Goal: Information Seeking & Learning: Learn about a topic

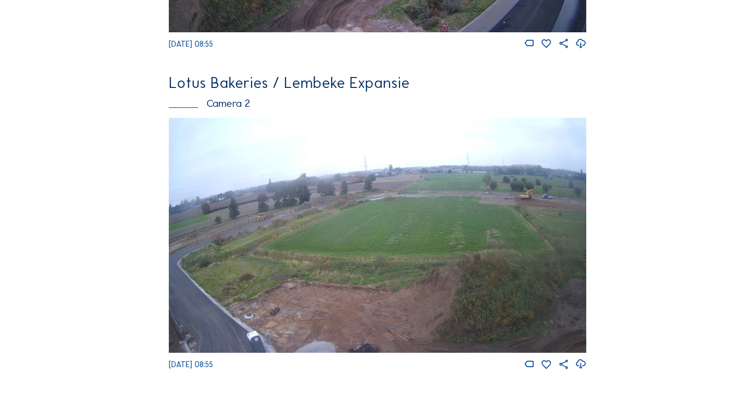
scroll to position [347, 0]
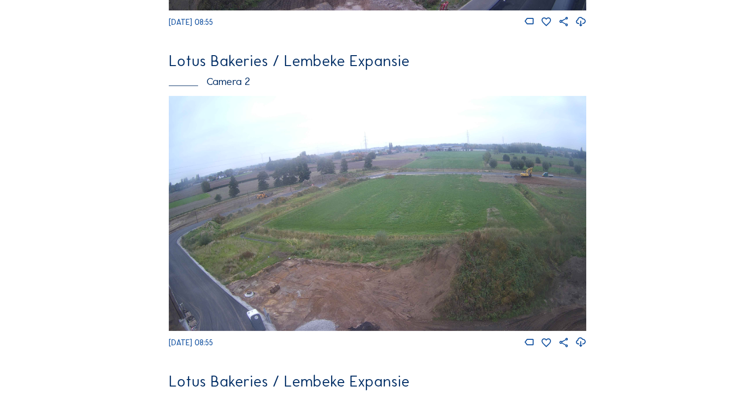
click at [288, 162] on img at bounding box center [377, 213] width 417 height 235
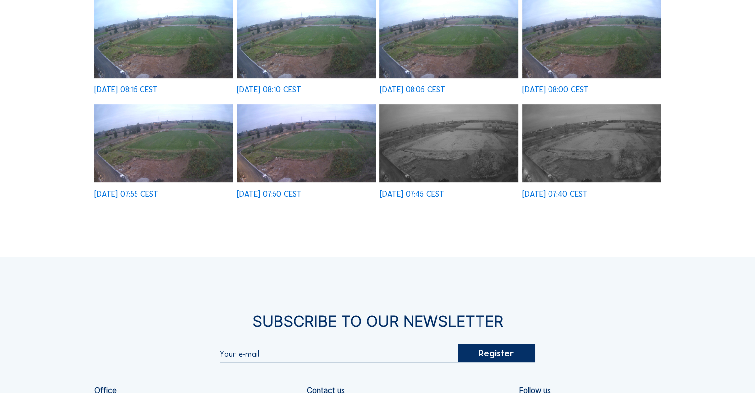
scroll to position [397, 0]
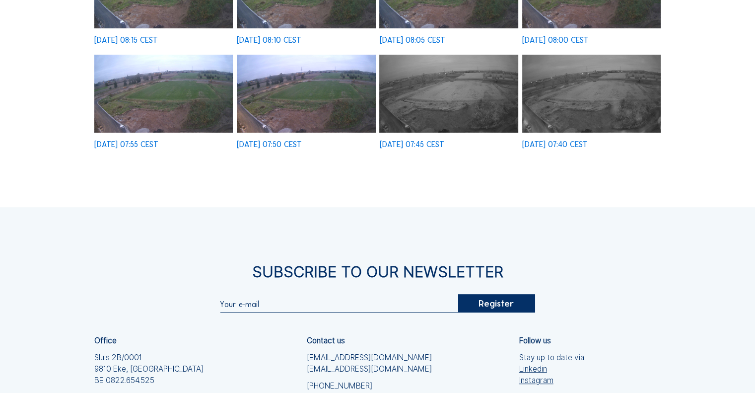
click at [620, 131] on img at bounding box center [591, 94] width 138 height 78
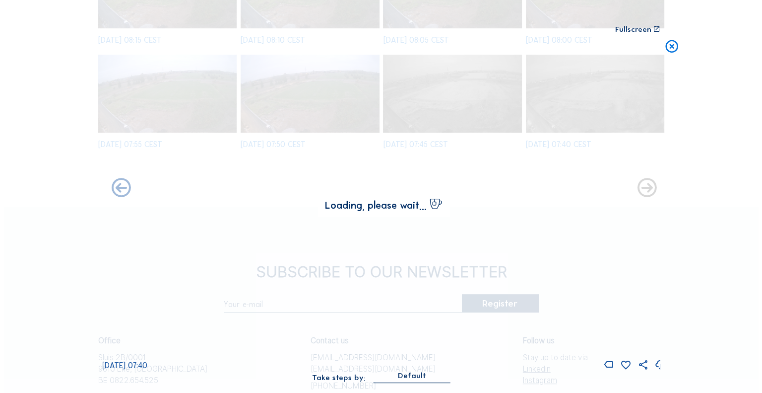
scroll to position [399, 0]
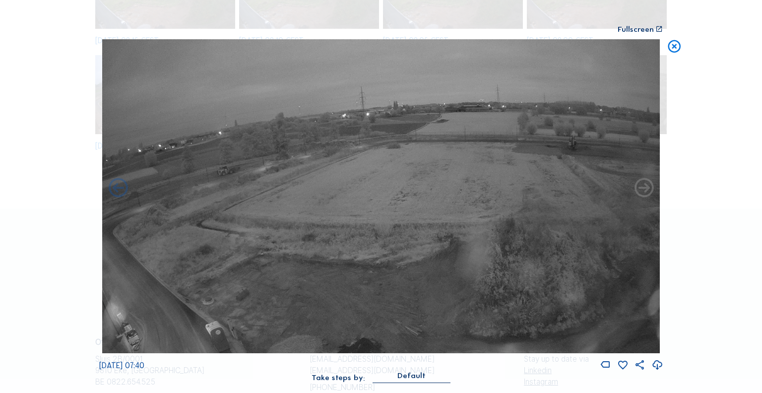
click at [646, 187] on icon at bounding box center [644, 188] width 23 height 23
click at [672, 45] on icon at bounding box center [674, 47] width 15 height 16
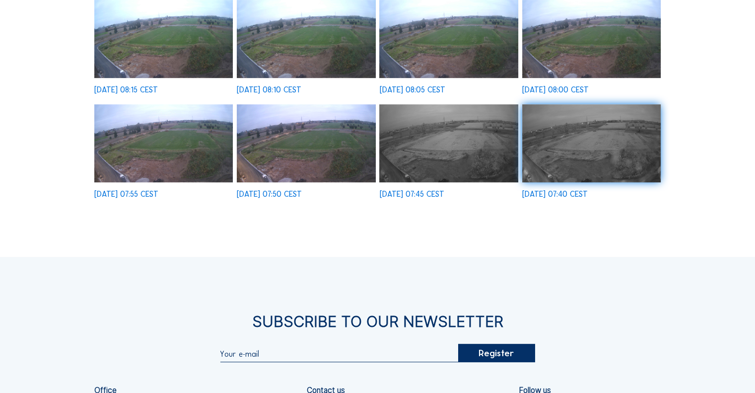
scroll to position [99, 0]
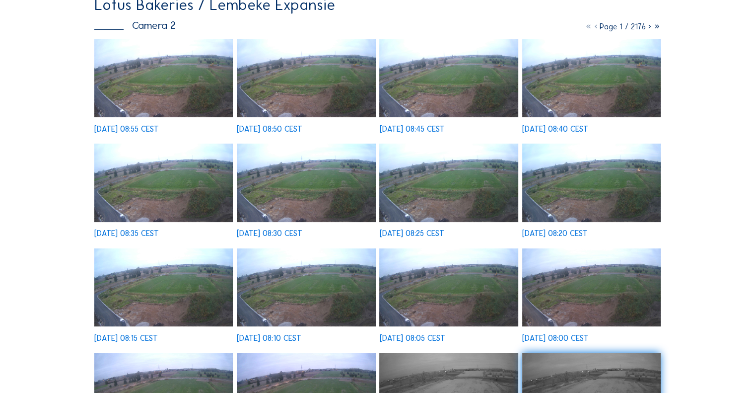
click at [649, 29] on icon at bounding box center [649, 26] width 7 height 9
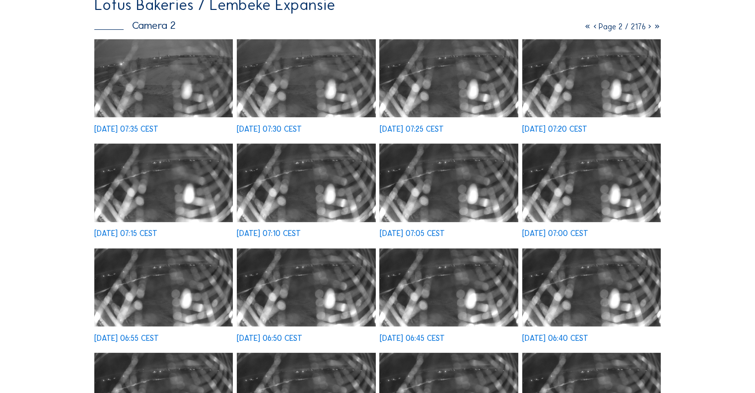
click at [646, 27] on icon at bounding box center [649, 26] width 7 height 9
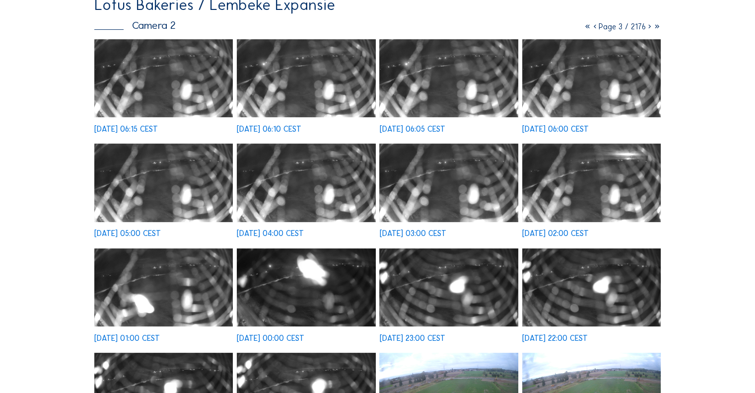
click at [648, 29] on icon at bounding box center [649, 26] width 7 height 9
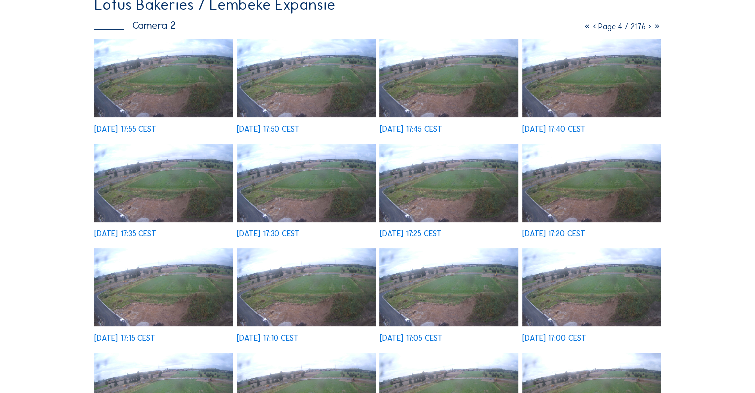
click at [648, 29] on icon at bounding box center [649, 26] width 7 height 9
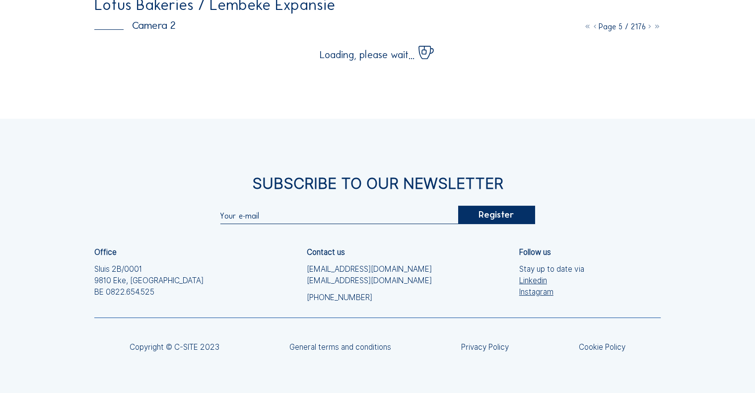
click at [619, 30] on span "Page 5 / 2176" at bounding box center [622, 26] width 47 height 9
click at [617, 29] on span "Page 5 / 2176" at bounding box center [622, 26] width 47 height 9
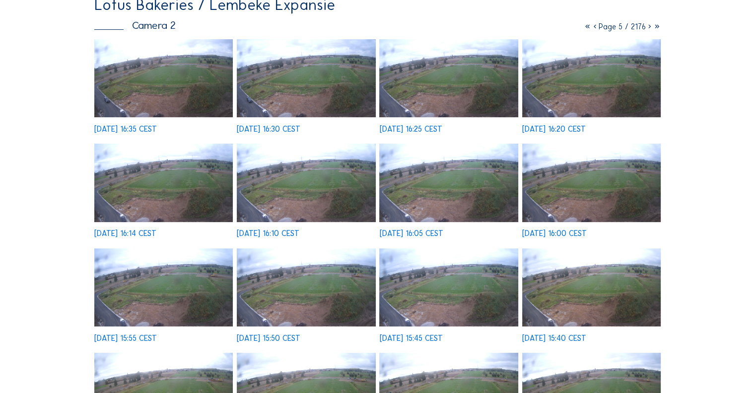
click at [615, 29] on span "Page 5 / 2176" at bounding box center [622, 26] width 47 height 9
click at [623, 29] on span "Page 5 / 2176" at bounding box center [622, 26] width 47 height 9
click at [592, 31] on icon at bounding box center [594, 26] width 7 height 9
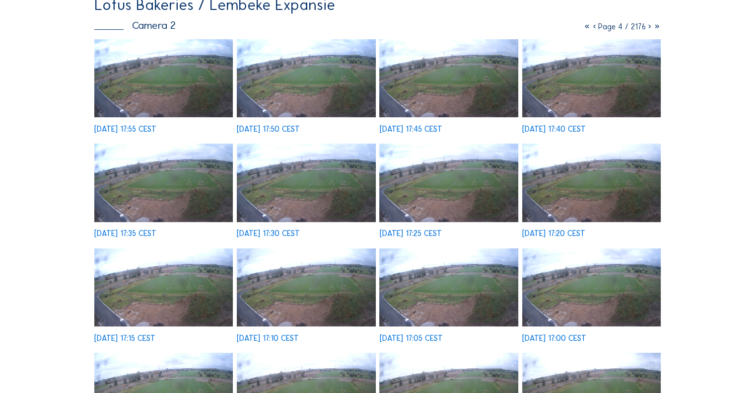
click at [592, 29] on icon at bounding box center [594, 26] width 7 height 9
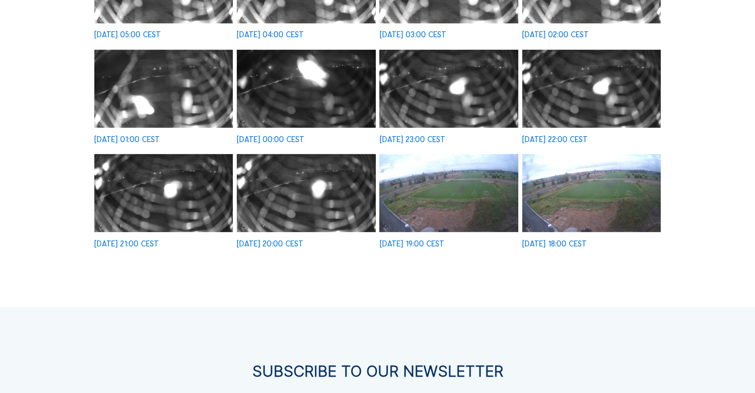
scroll to position [298, 0]
click at [326, 199] on img at bounding box center [306, 193] width 138 height 78
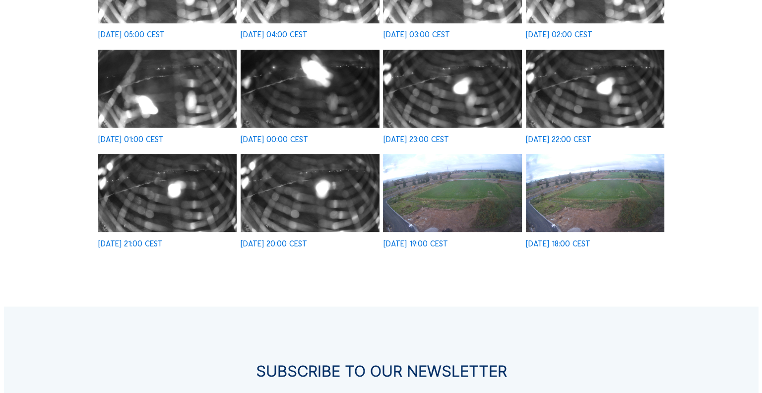
scroll to position [299, 0]
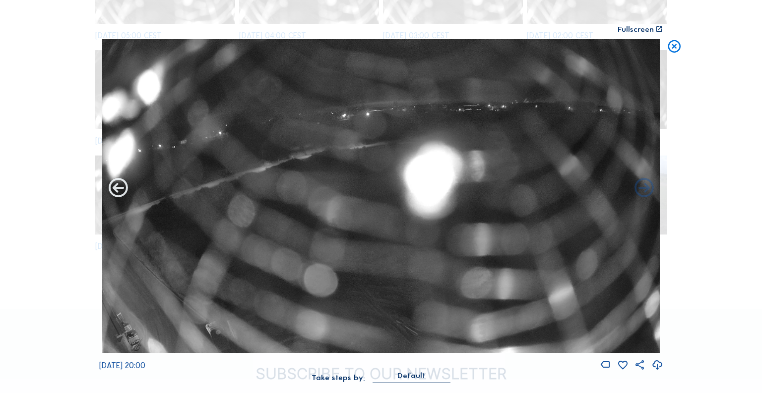
click at [115, 193] on icon at bounding box center [118, 188] width 23 height 23
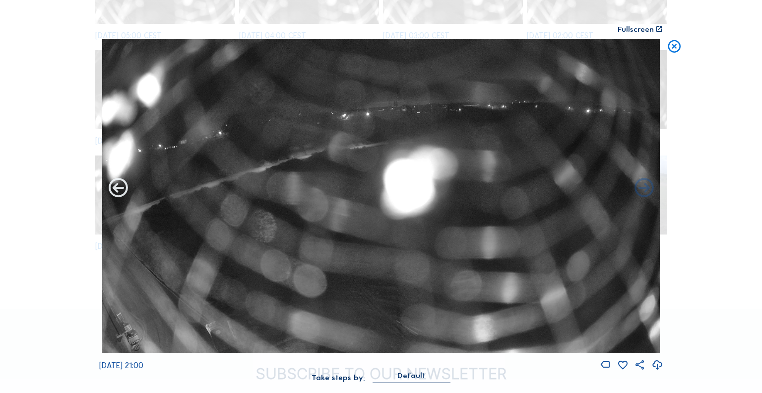
click at [117, 186] on icon at bounding box center [118, 188] width 23 height 23
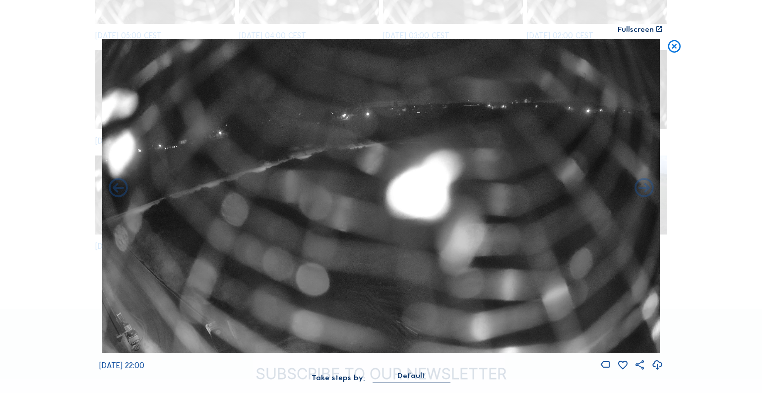
click at [50, 114] on div "Scroll to travel through time | Press 'Alt' Button + Scroll to Zoom | Click and…" at bounding box center [381, 196] width 762 height 393
